Goal: Check status: Check status

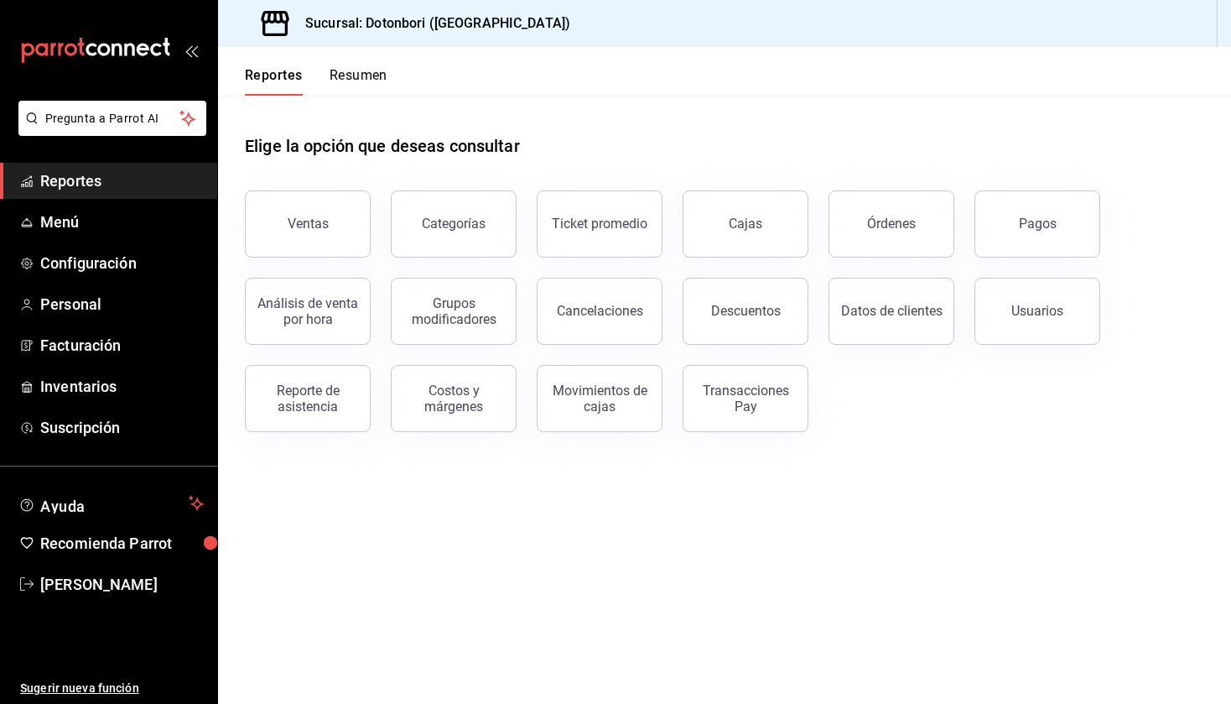
click at [375, 75] on button "Resumen" at bounding box center [359, 81] width 58 height 29
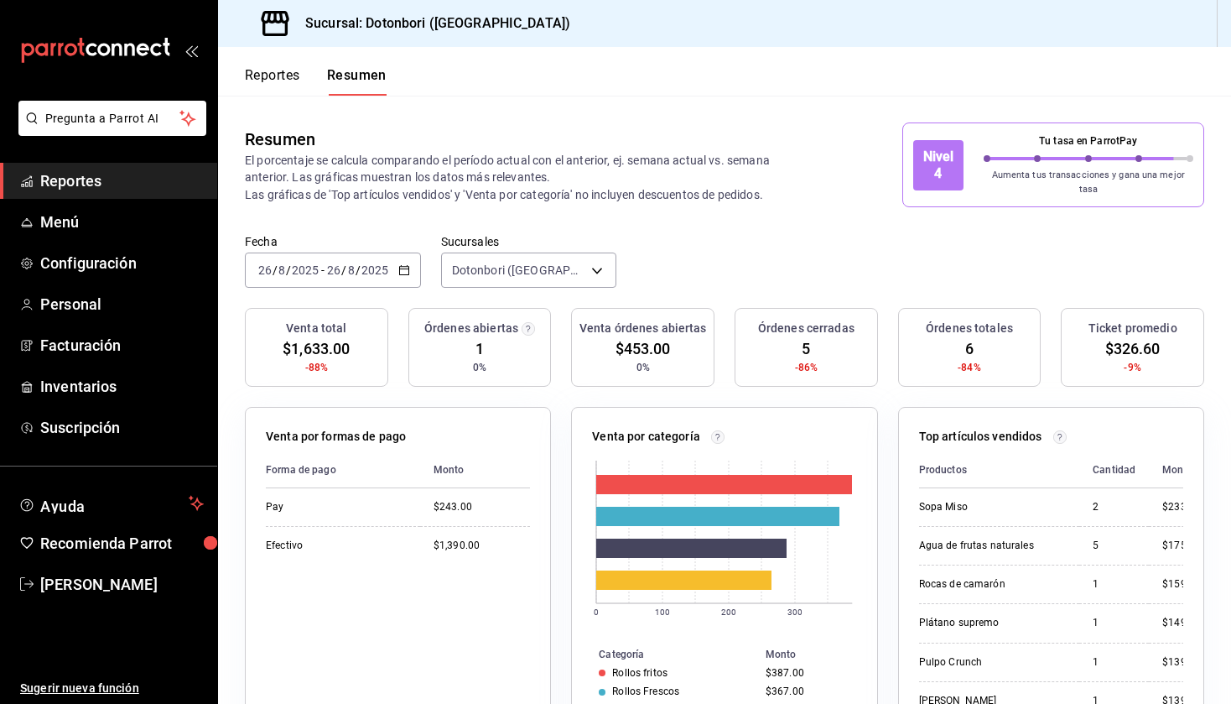
click at [302, 77] on div "Reportes Resumen" at bounding box center [316, 81] width 142 height 29
click at [287, 71] on button "Reportes" at bounding box center [272, 81] width 55 height 29
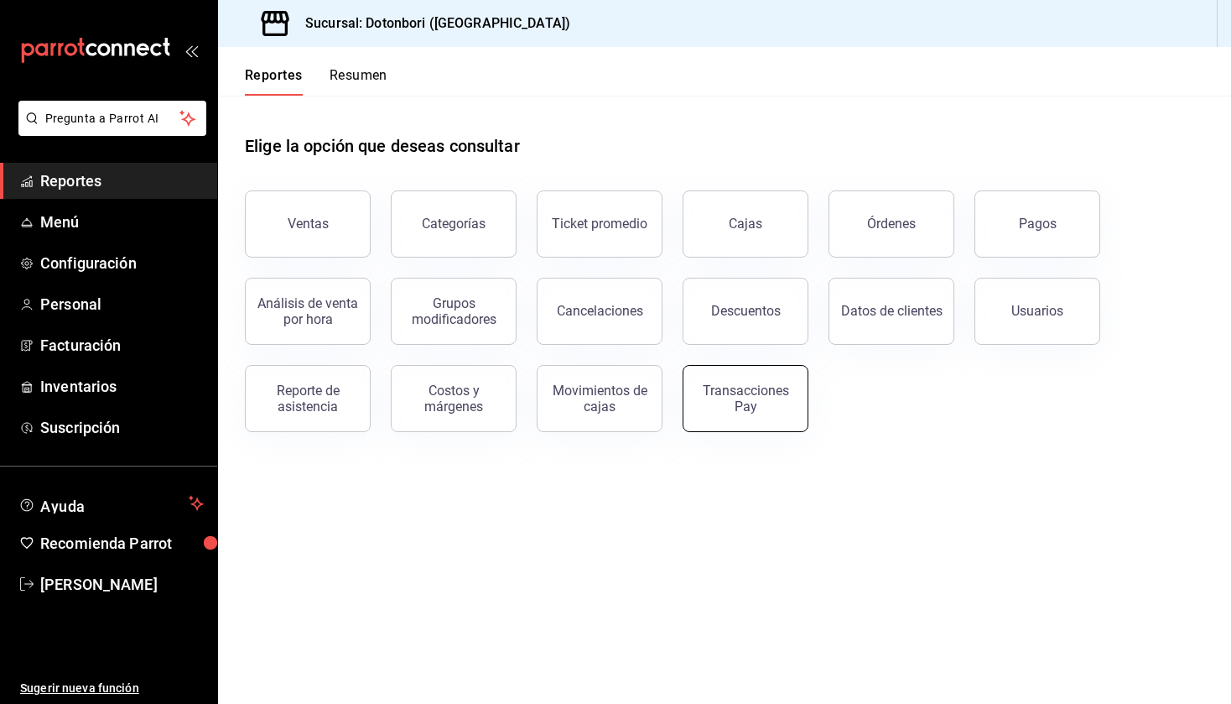
click at [770, 392] on div "Transacciones Pay" at bounding box center [746, 398] width 104 height 32
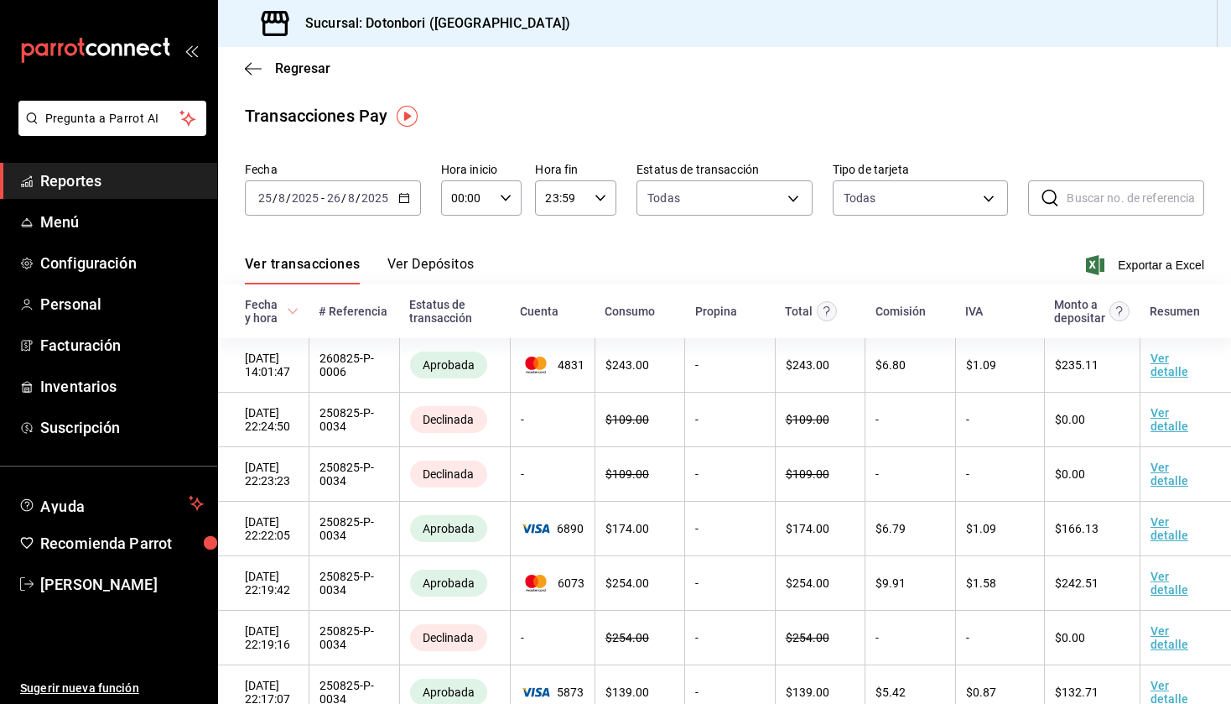
click at [402, 193] on icon "button" at bounding box center [404, 198] width 12 height 12
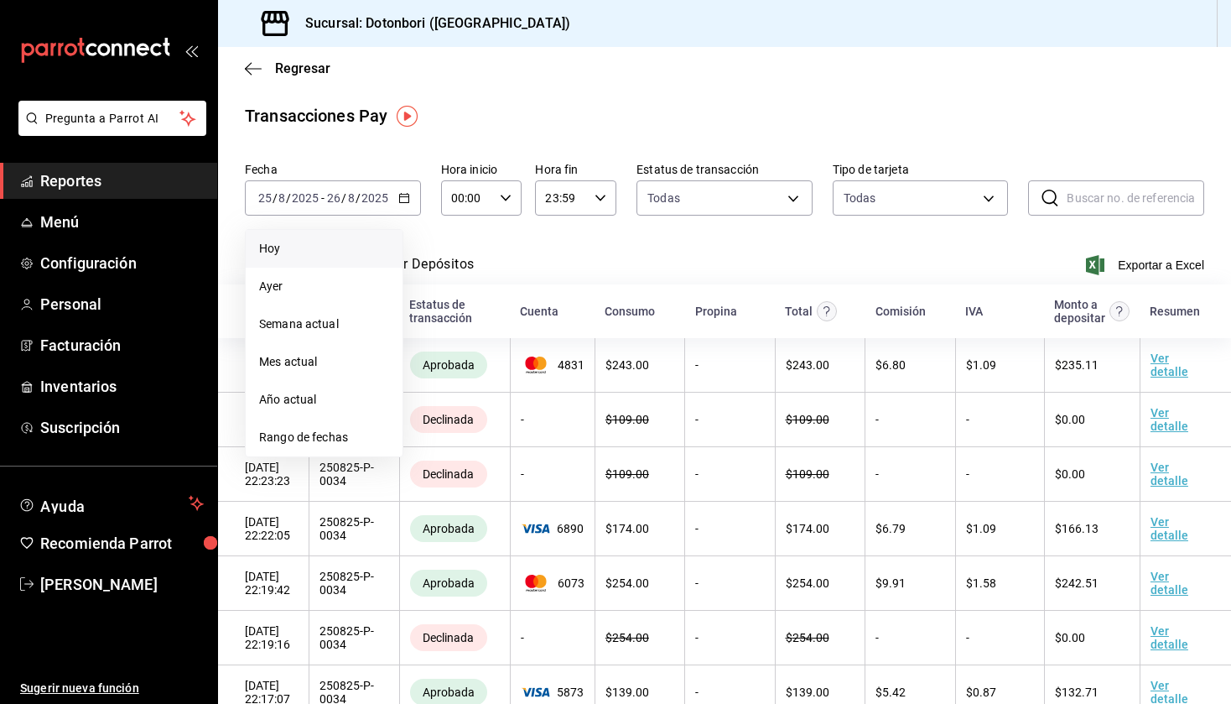
click at [346, 252] on span "Hoy" at bounding box center [324, 249] width 130 height 18
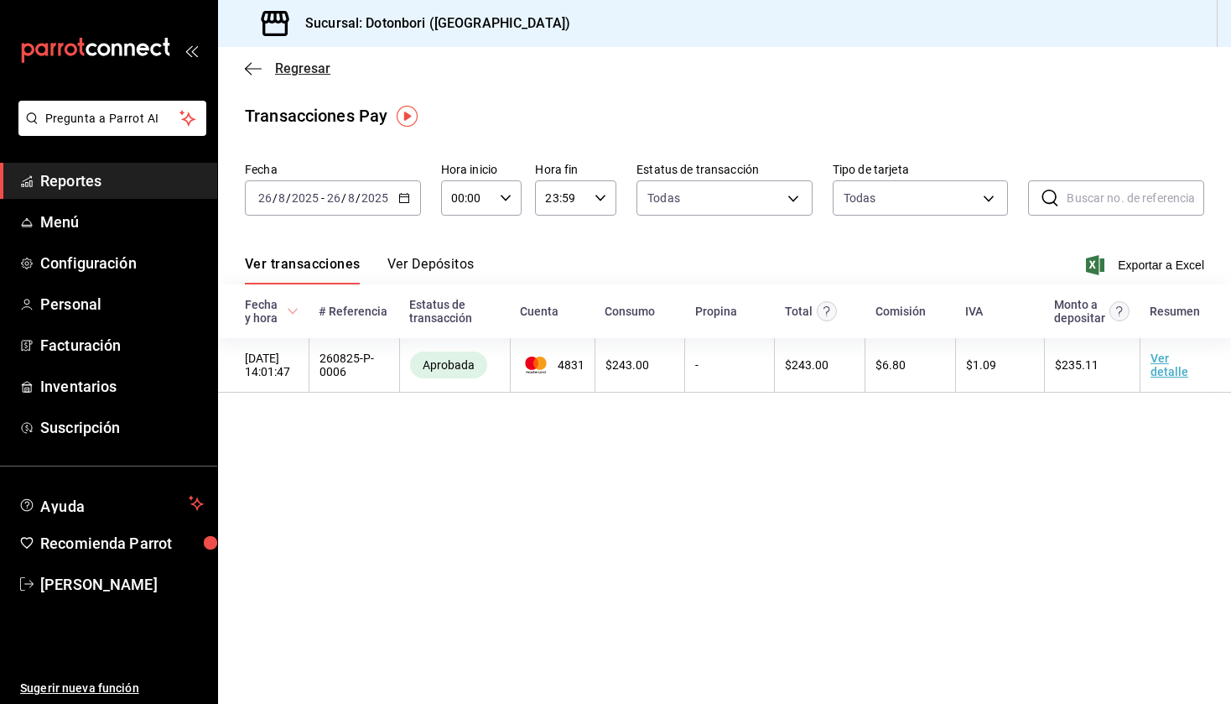
click at [256, 62] on icon "button" at bounding box center [253, 68] width 17 height 15
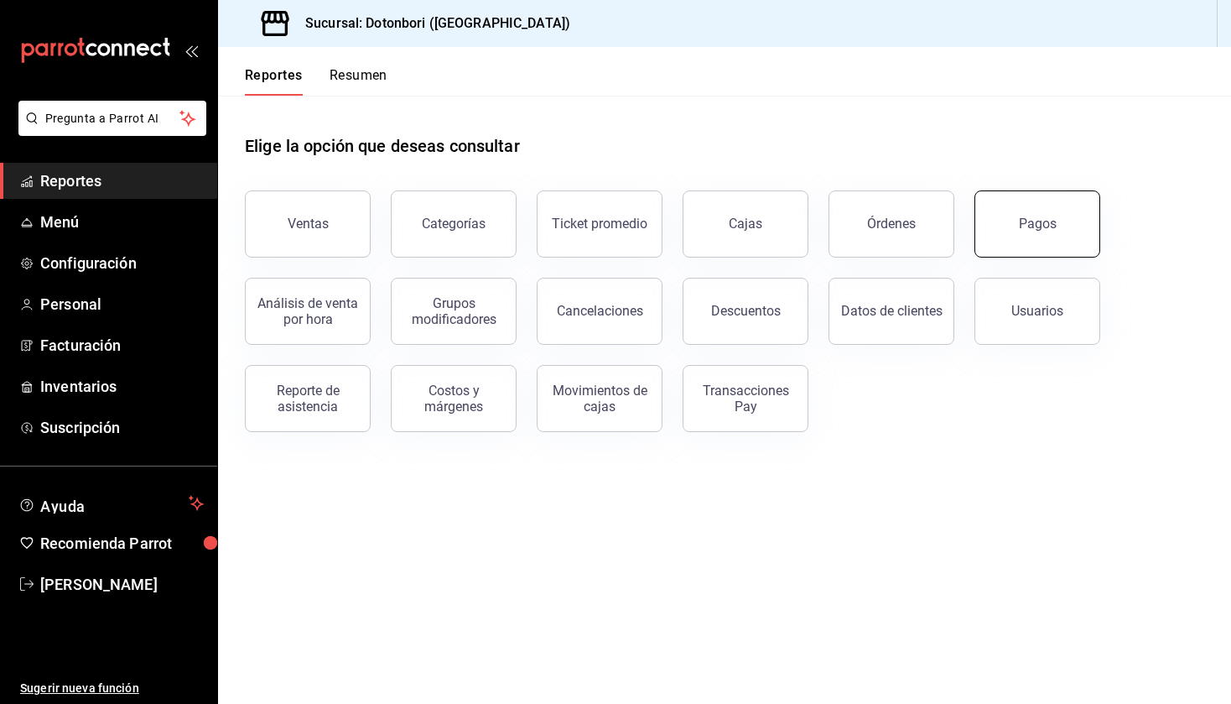
click at [1016, 210] on button "Pagos" at bounding box center [1038, 223] width 126 height 67
